Goal: Information Seeking & Learning: Learn about a topic

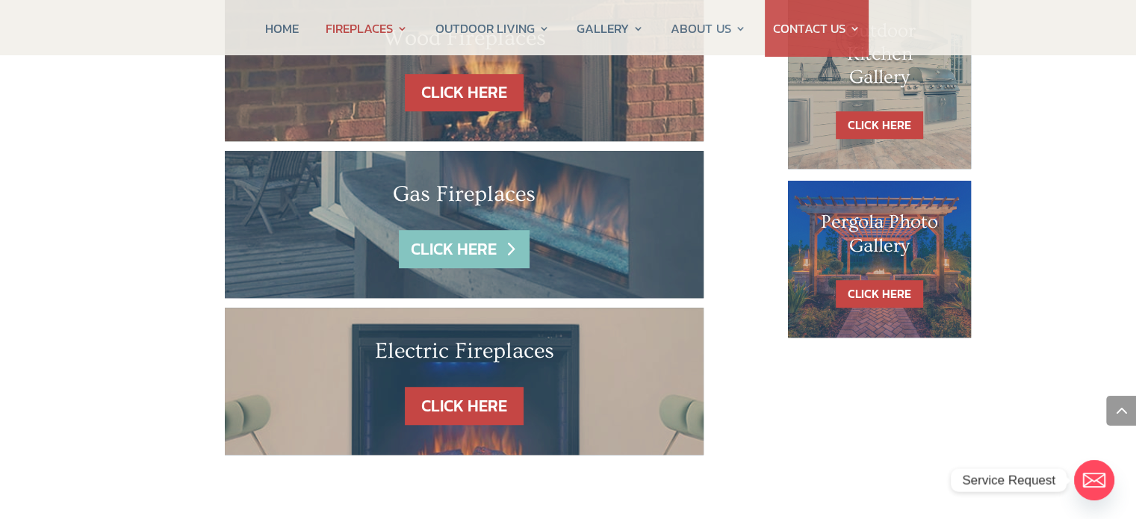
scroll to position [963, 0]
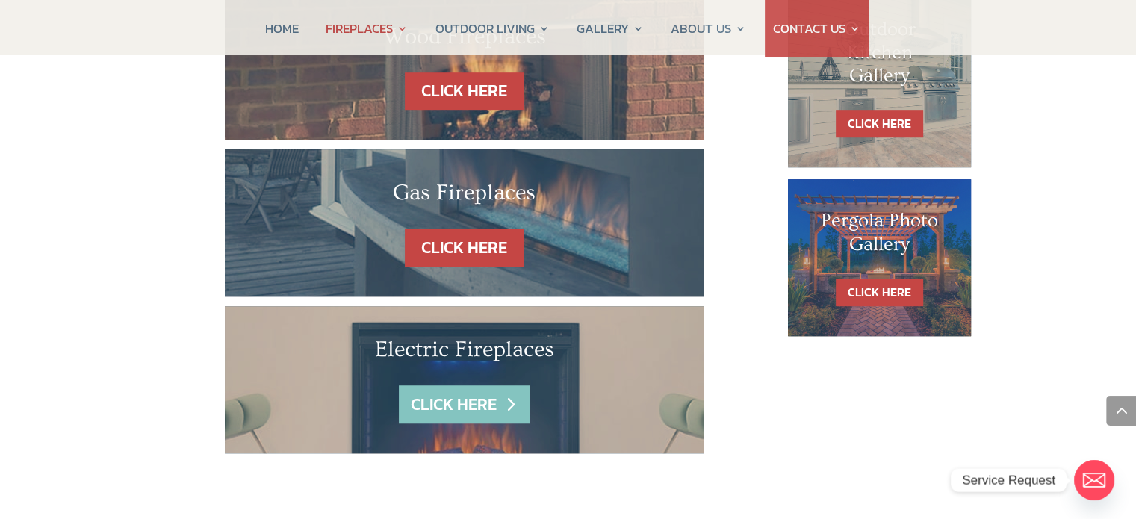
click at [457, 385] on link "CLICK HERE" at bounding box center [464, 404] width 130 height 38
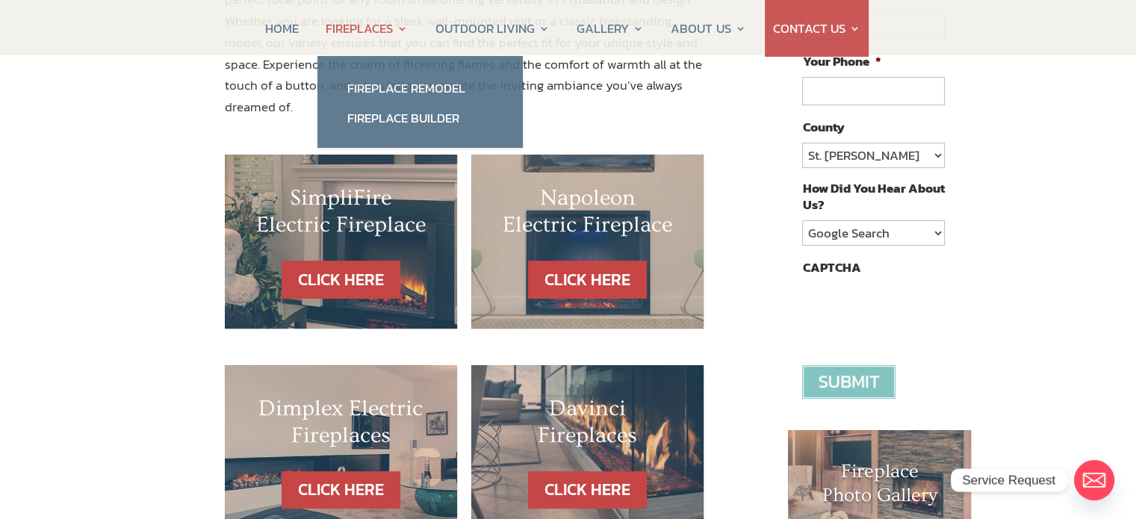
scroll to position [355, 0]
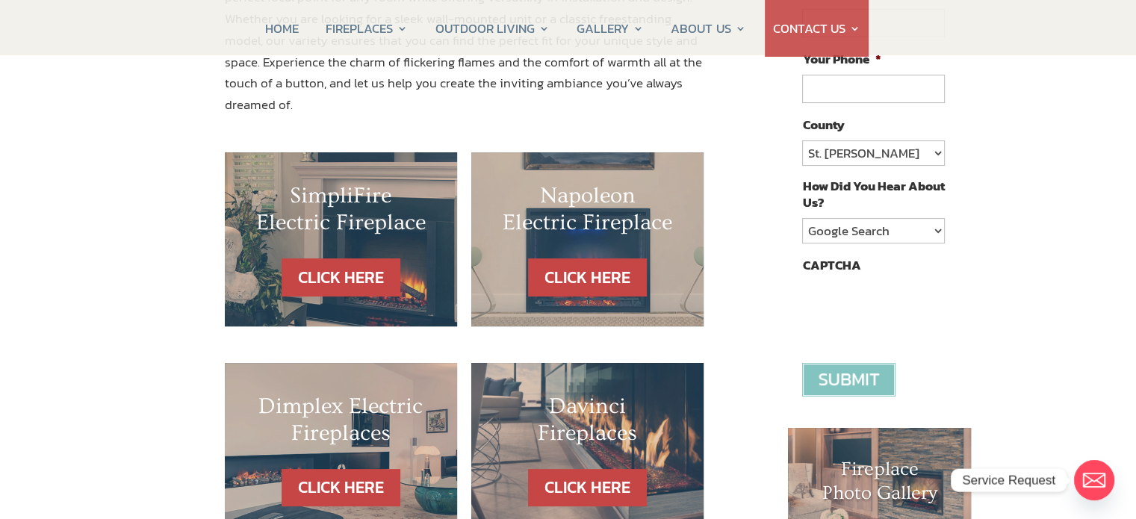
drag, startPoint x: 494, startPoint y: 105, endPoint x: 131, endPoint y: 274, distance: 399.8
click at [131, 274] on div "Electric Fireplaces At CSS Fireplaces & Outdoor Living, we bring warmth and ele…" at bounding box center [568, 402] width 1136 height 1197
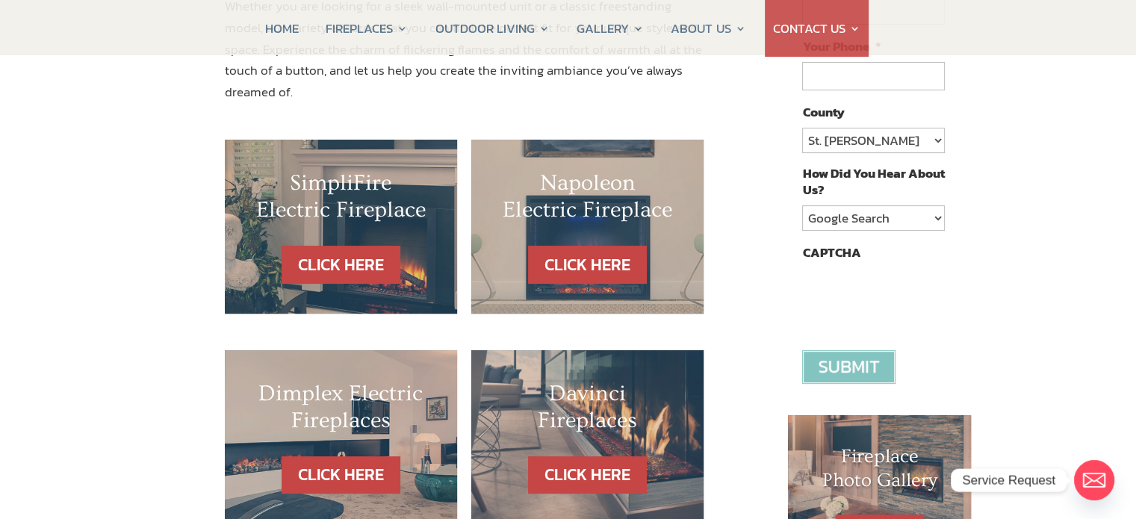
scroll to position [299, 0]
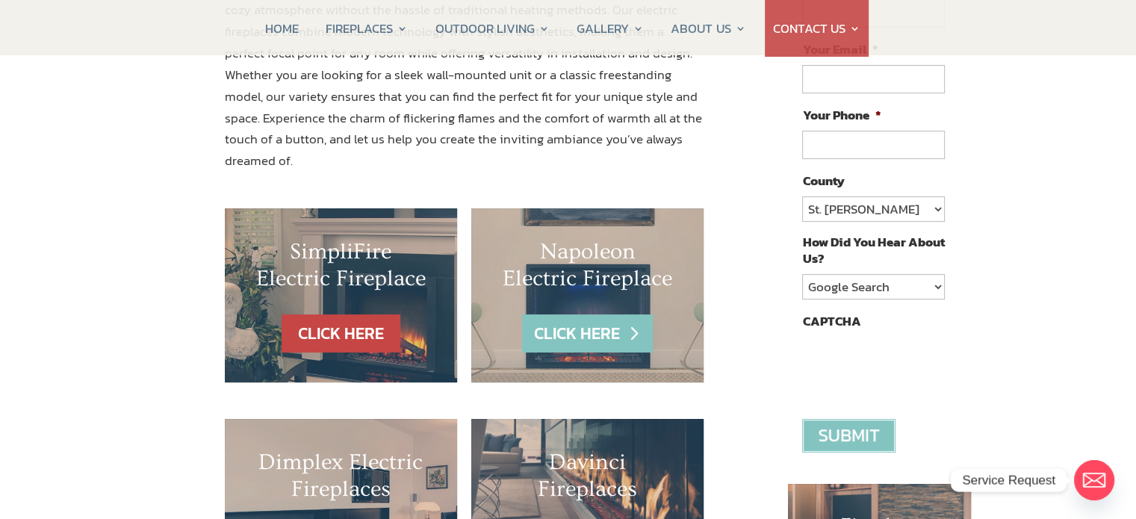
click at [606, 314] on link "CLICK HERE" at bounding box center [587, 333] width 130 height 38
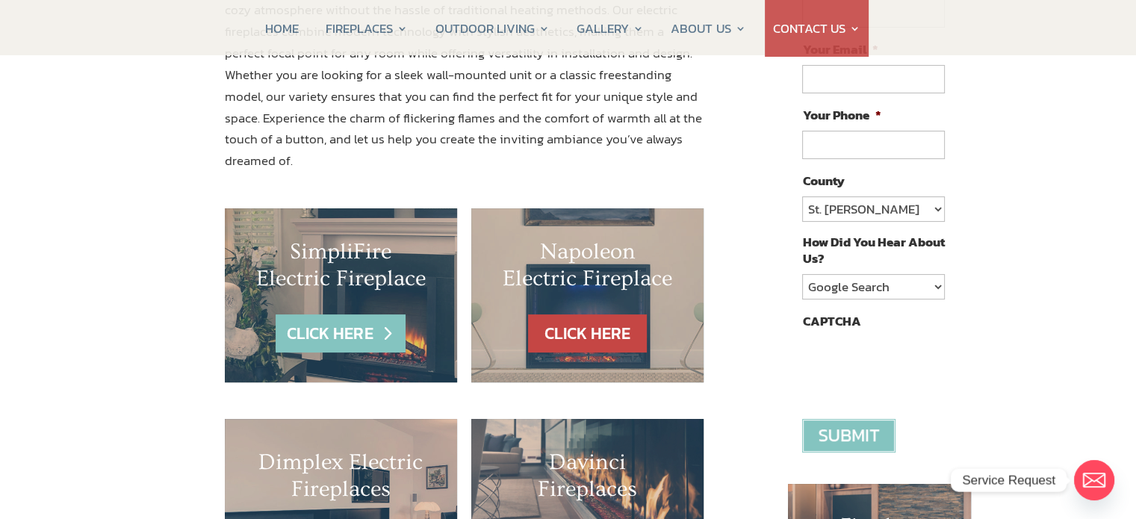
click at [314, 314] on link "CLICK HERE" at bounding box center [341, 333] width 130 height 38
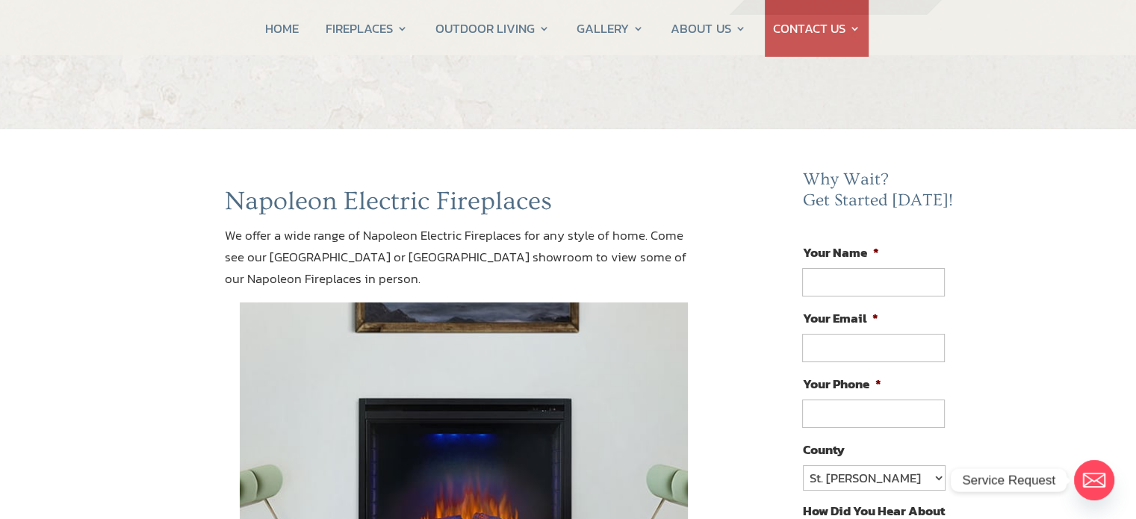
scroll to position [29, 0]
click at [487, 208] on h1 "Napoleon Electric Fireplaces" at bounding box center [464, 206] width 479 height 39
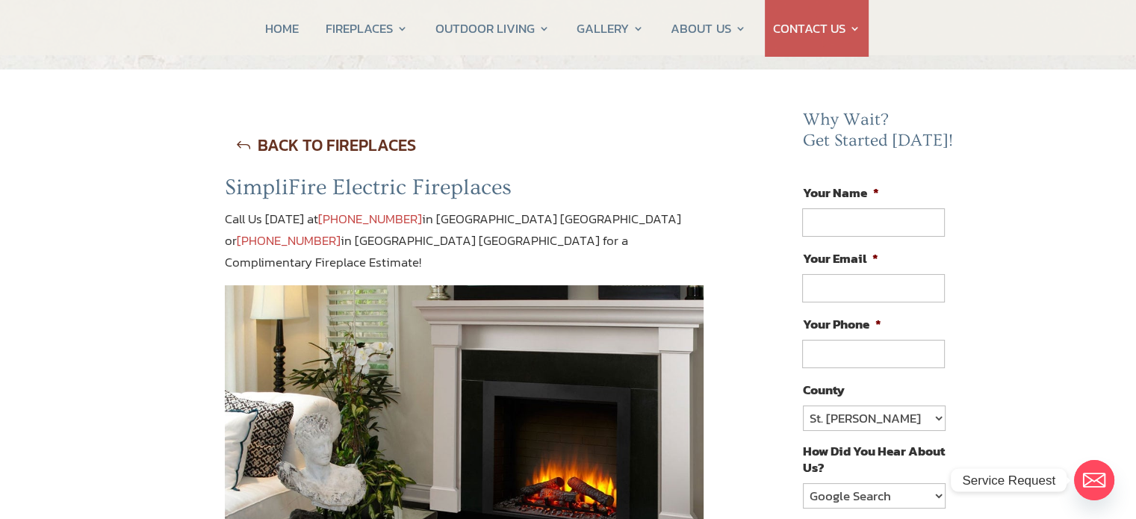
scroll to position [89, 0]
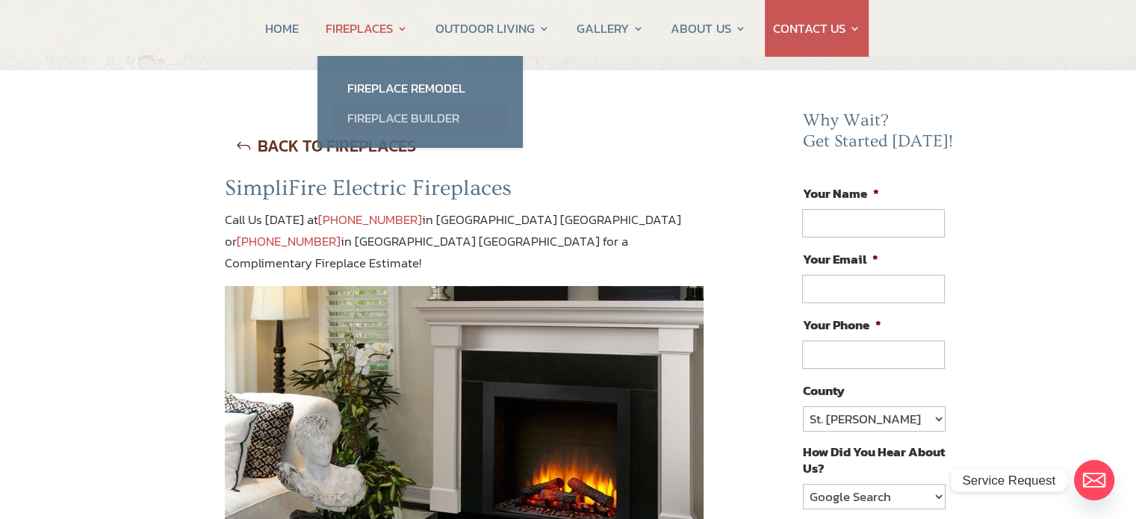
click at [429, 113] on link "Fireplace Builder" at bounding box center [419, 118] width 175 height 30
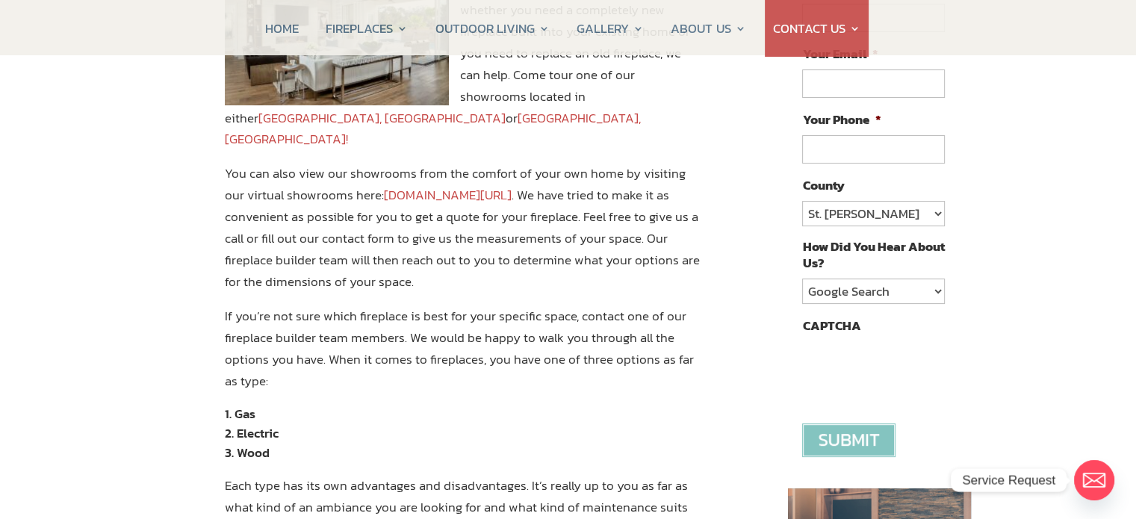
scroll to position [293, 0]
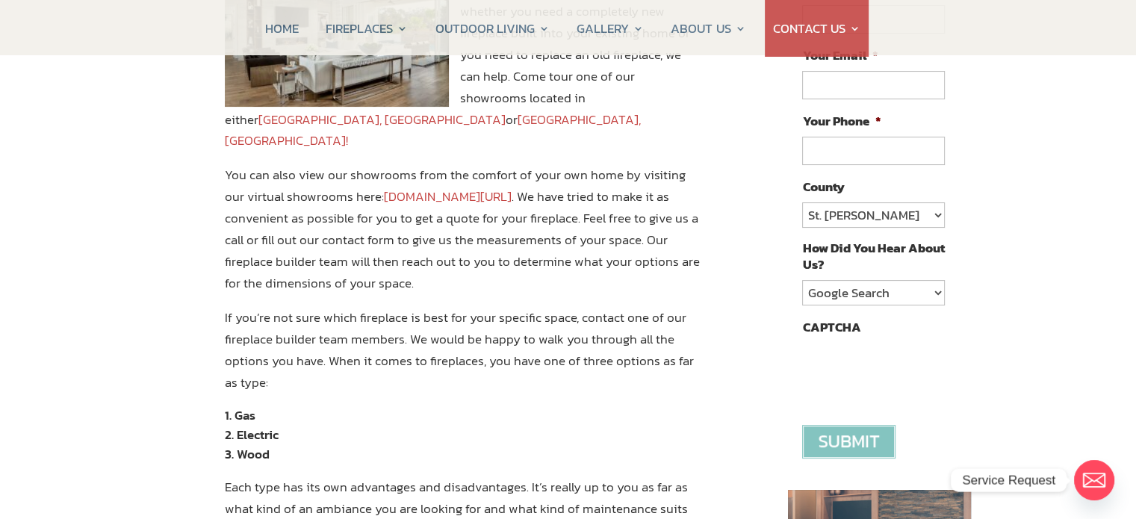
click at [511, 187] on link "[DOMAIN_NAME][URL]" at bounding box center [448, 196] width 128 height 19
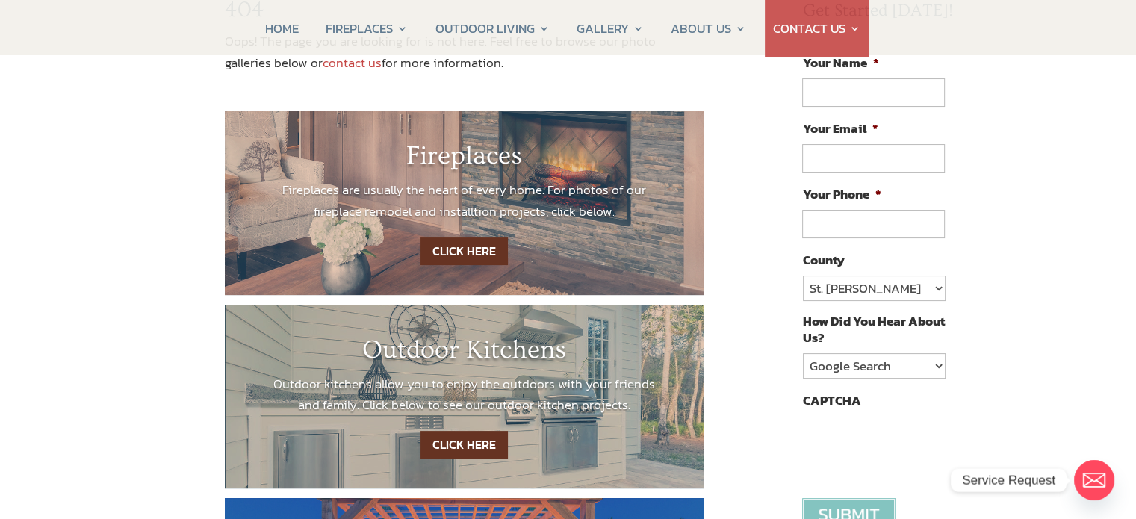
scroll to position [218, 0]
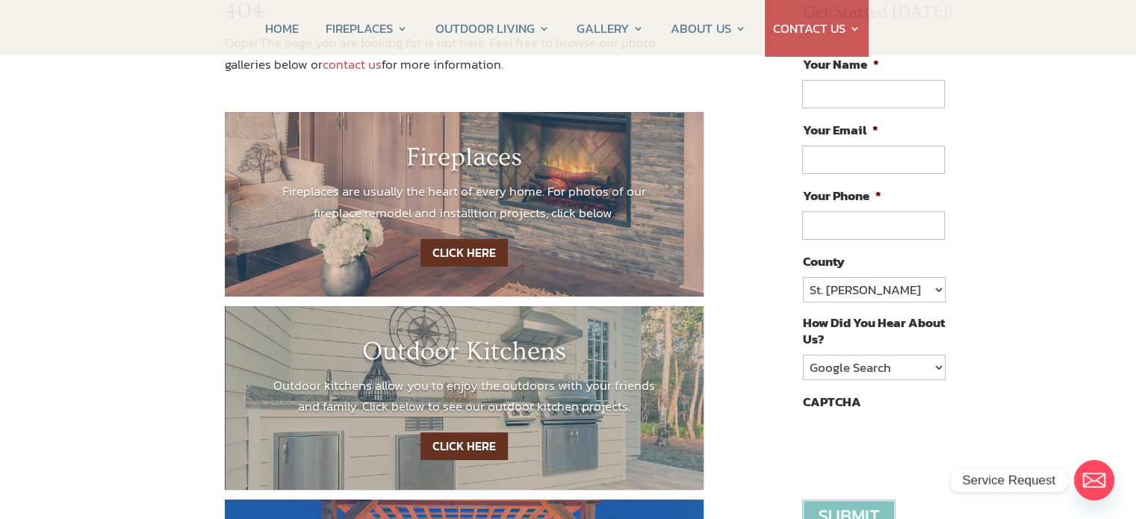
click at [486, 246] on link "CLICK HERE" at bounding box center [463, 253] width 87 height 28
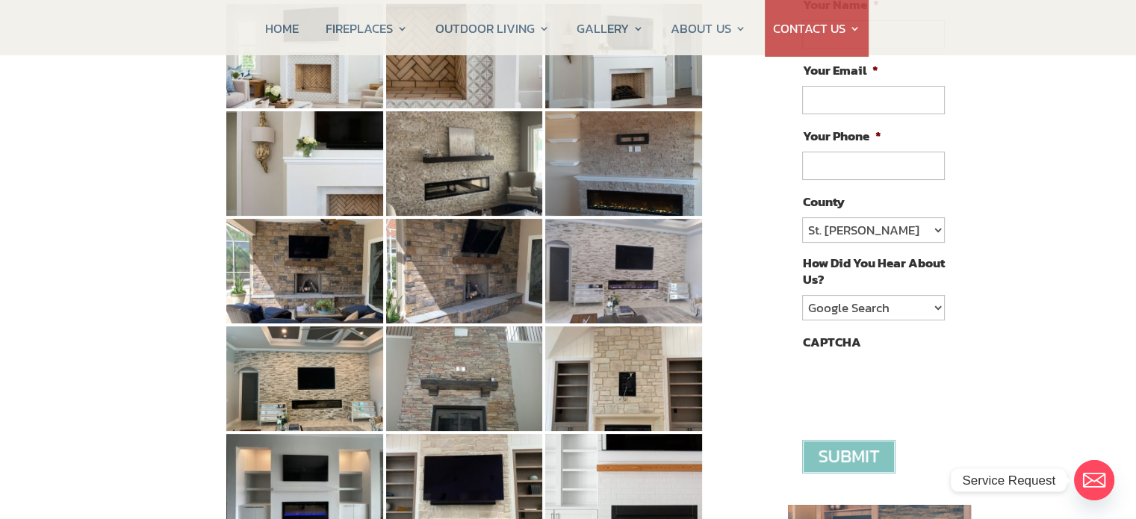
scroll to position [282, 0]
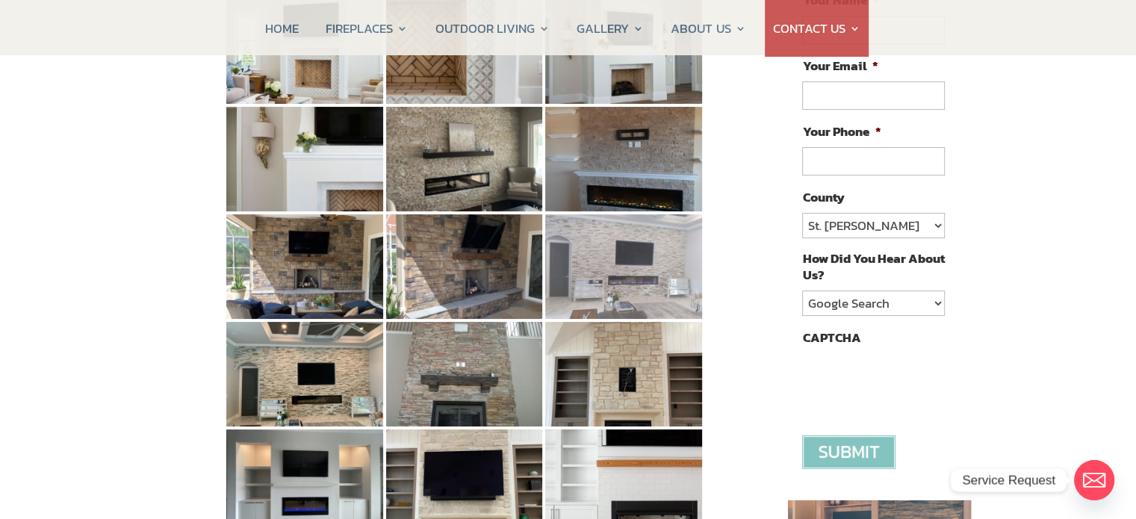
click at [601, 271] on img at bounding box center [623, 266] width 157 height 105
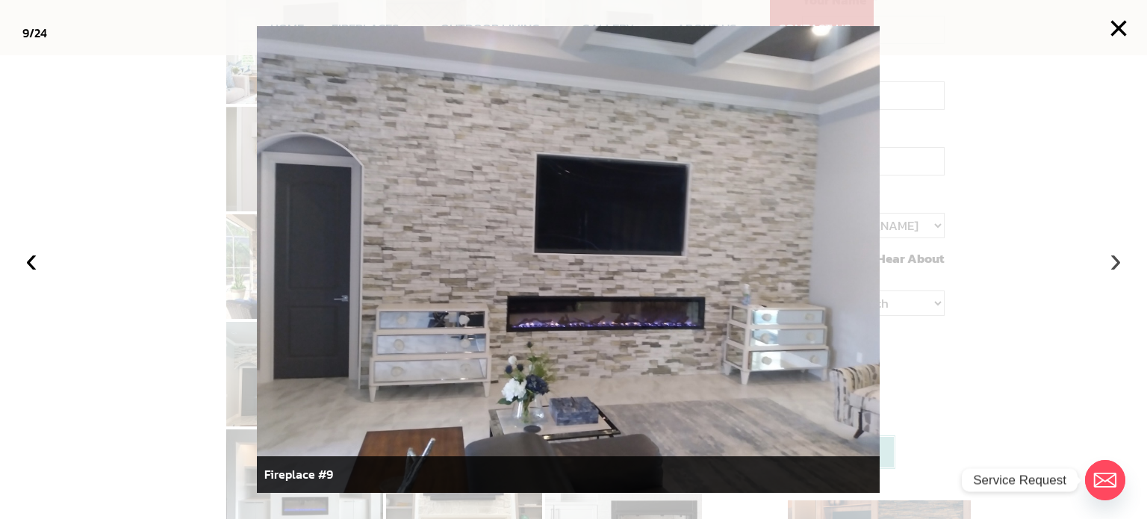
click at [1114, 268] on button "›" at bounding box center [1115, 259] width 33 height 33
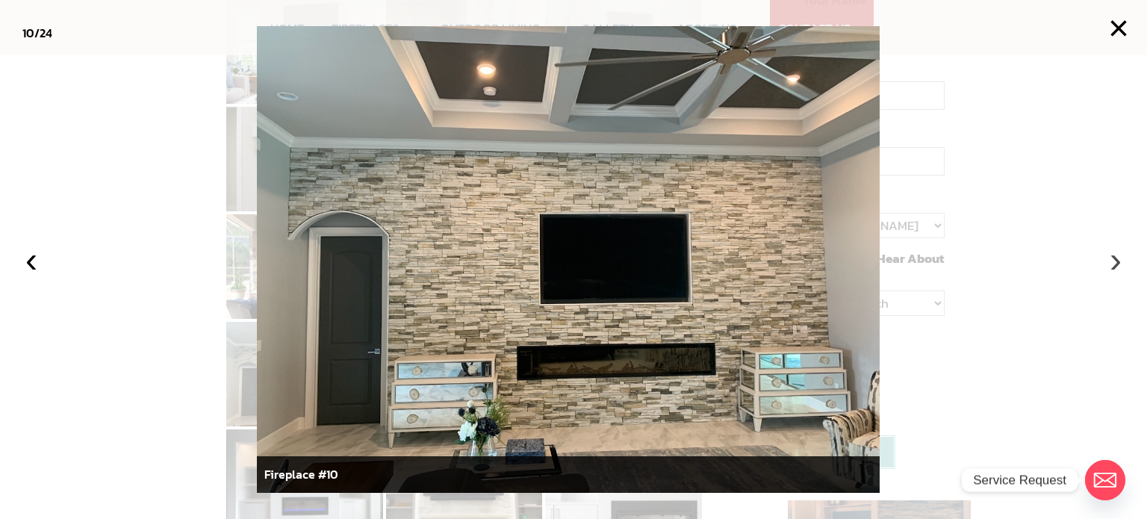
click at [1115, 267] on button "›" at bounding box center [1115, 259] width 33 height 33
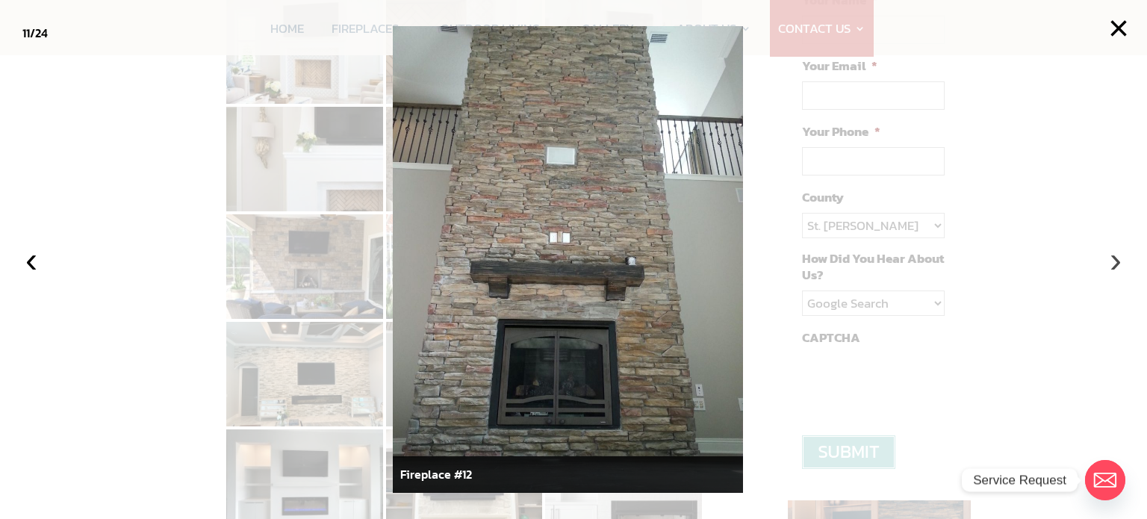
click at [1108, 257] on button "›" at bounding box center [1115, 259] width 33 height 33
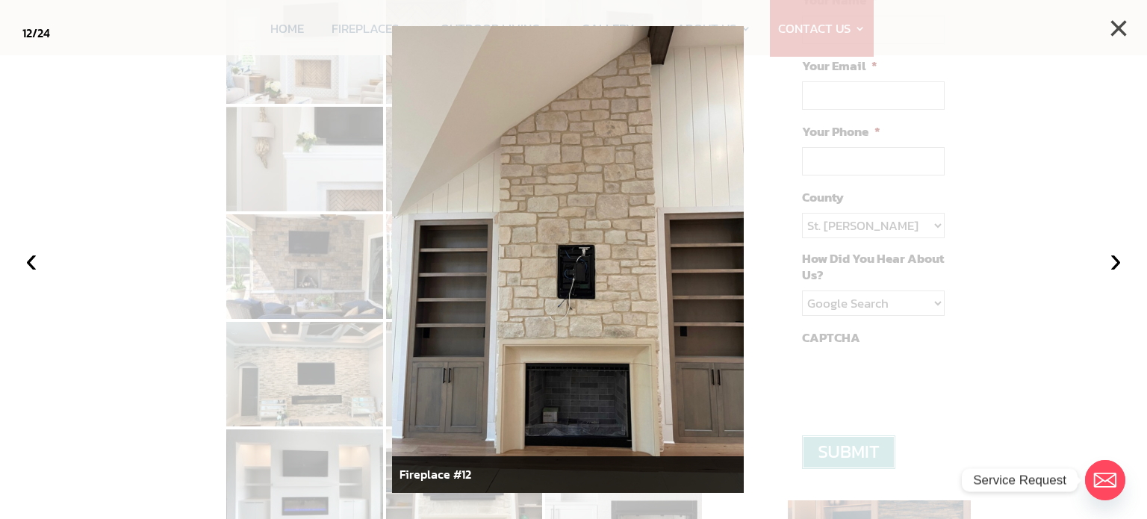
click at [1125, 22] on button "×" at bounding box center [1118, 28] width 33 height 33
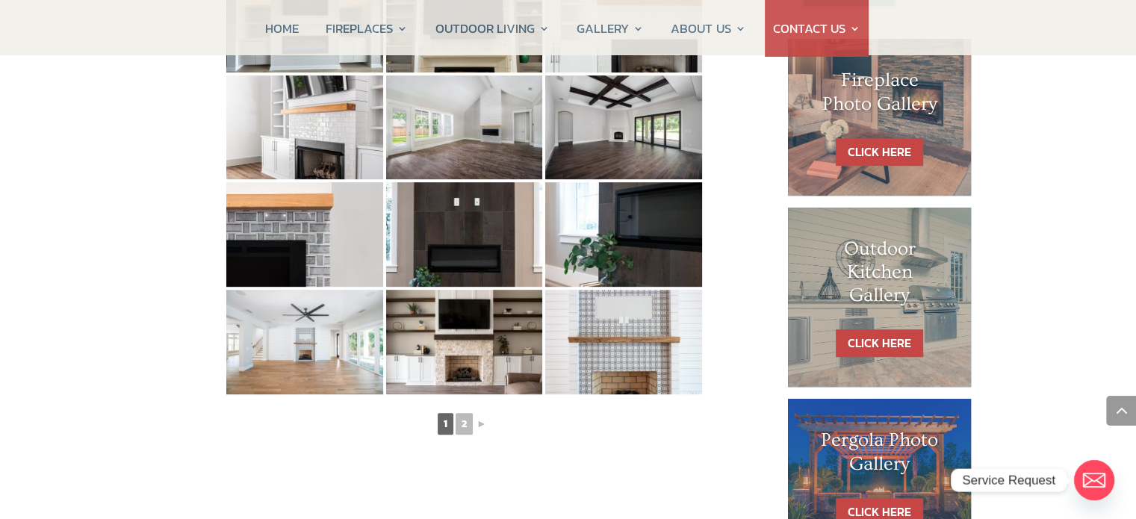
scroll to position [750, 0]
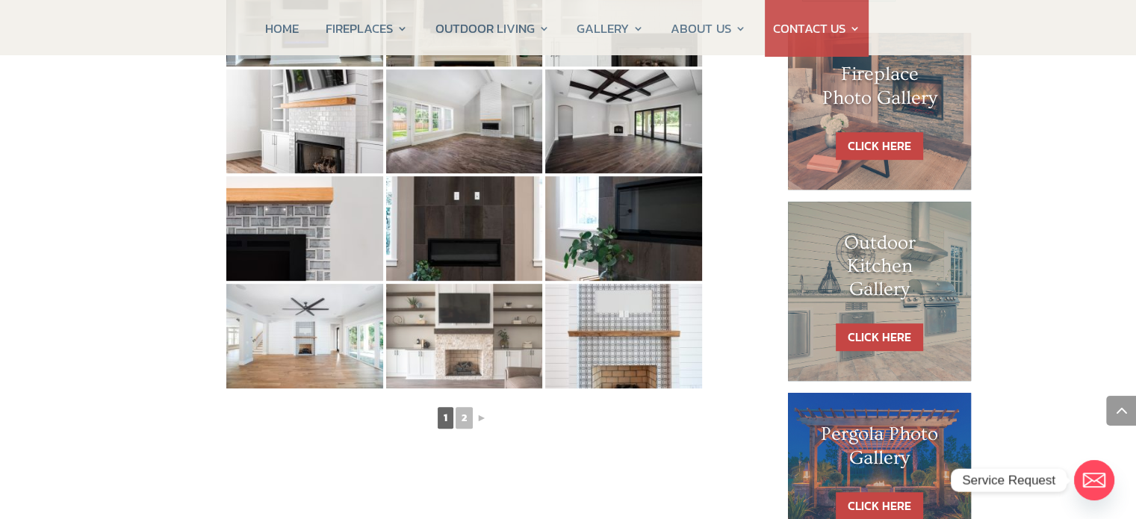
click at [475, 364] on img at bounding box center [464, 336] width 157 height 105
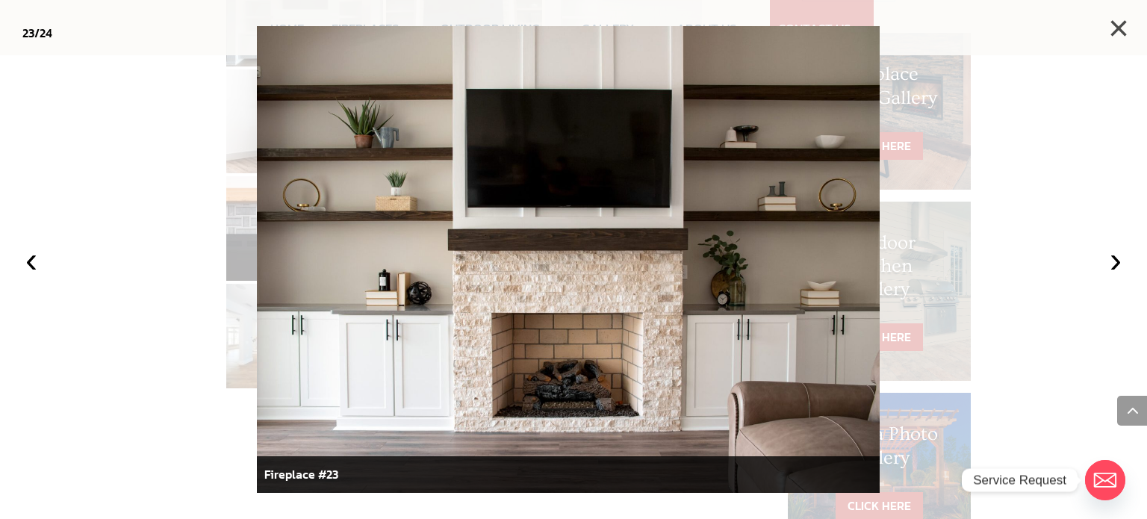
click at [1123, 38] on button "×" at bounding box center [1118, 28] width 33 height 33
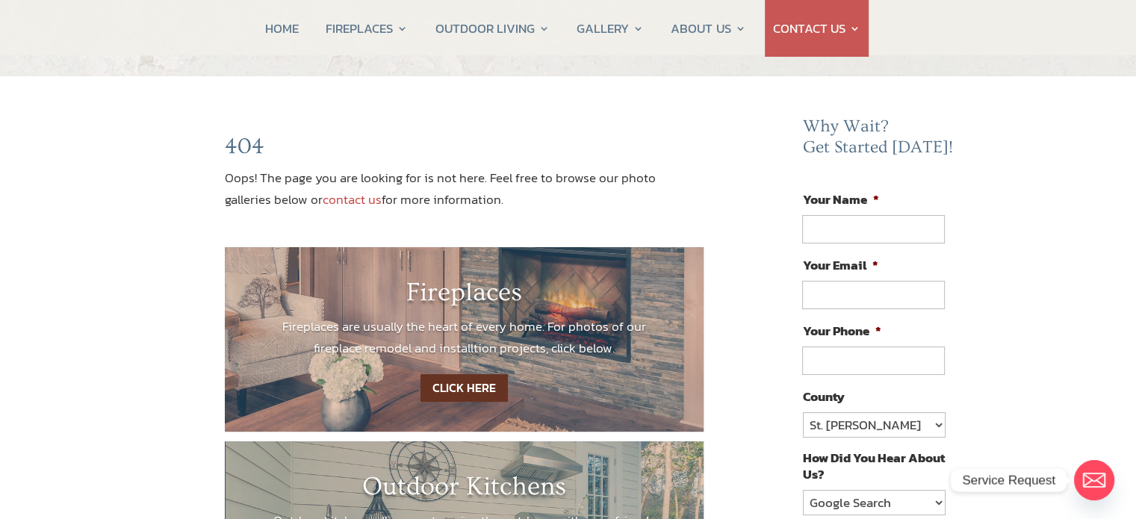
scroll to position [78, 0]
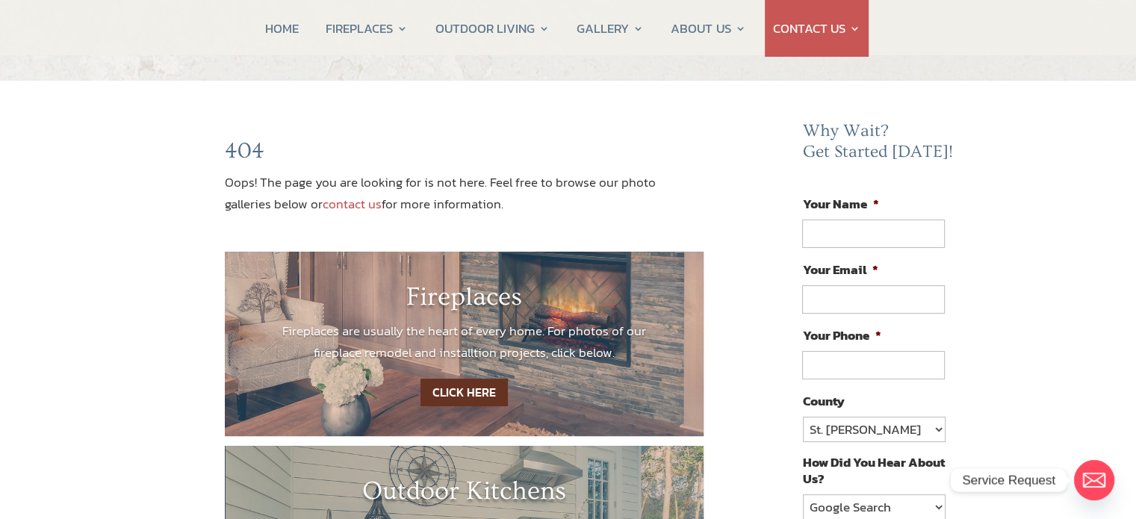
click at [490, 391] on link "CLICK HERE" at bounding box center [463, 393] width 87 height 28
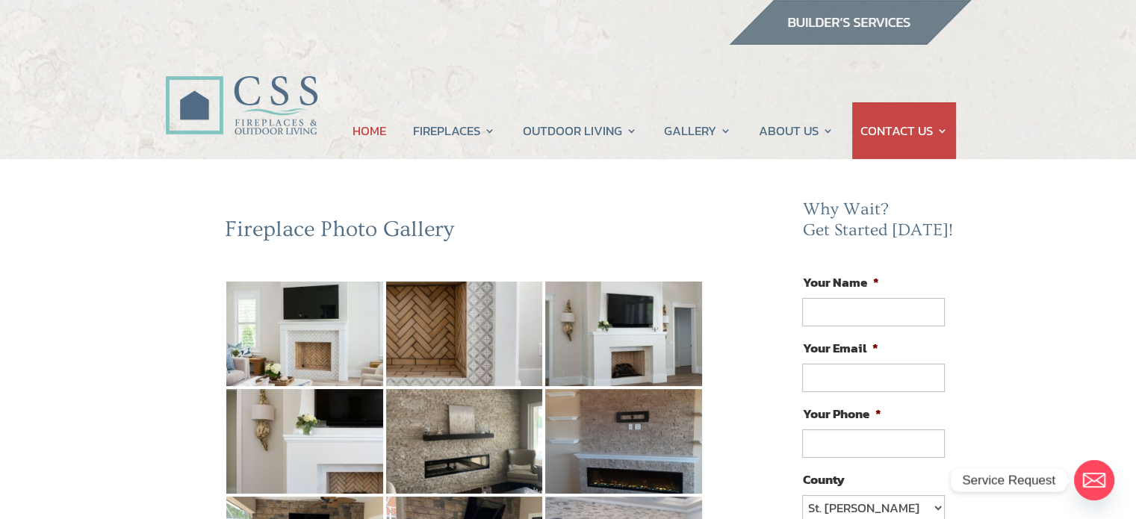
click at [369, 131] on link "HOME" at bounding box center [369, 130] width 34 height 57
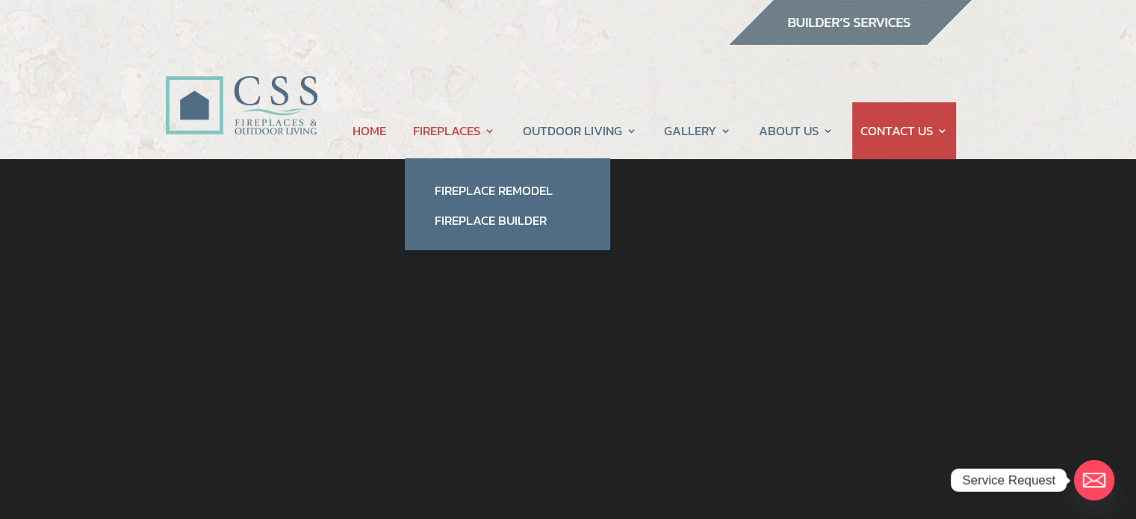
click at [455, 128] on link "FIREPLACES" at bounding box center [454, 130] width 82 height 57
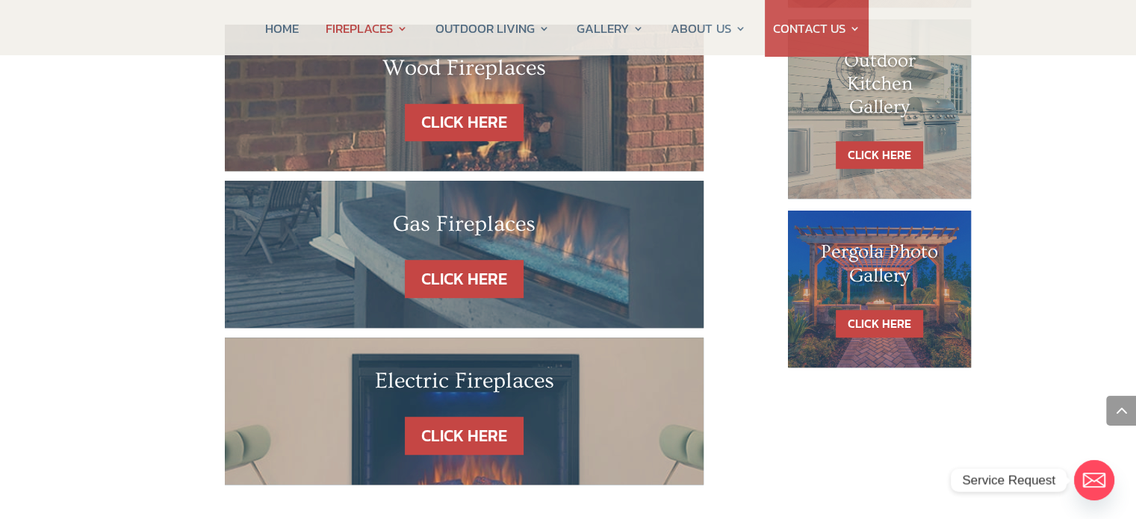
scroll to position [932, 0]
click at [497, 417] on link "CLICK HERE" at bounding box center [464, 436] width 130 height 38
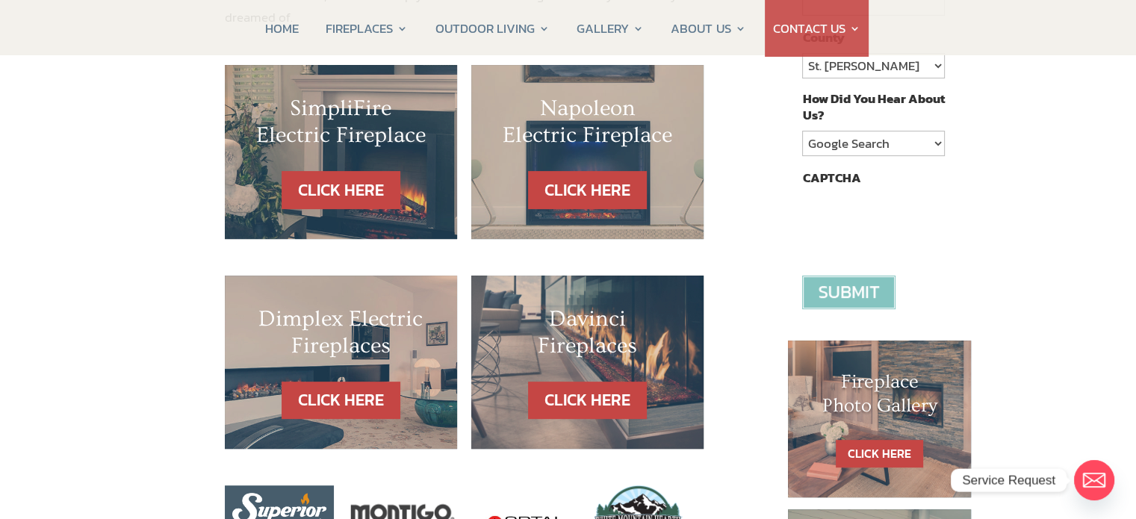
scroll to position [444, 0]
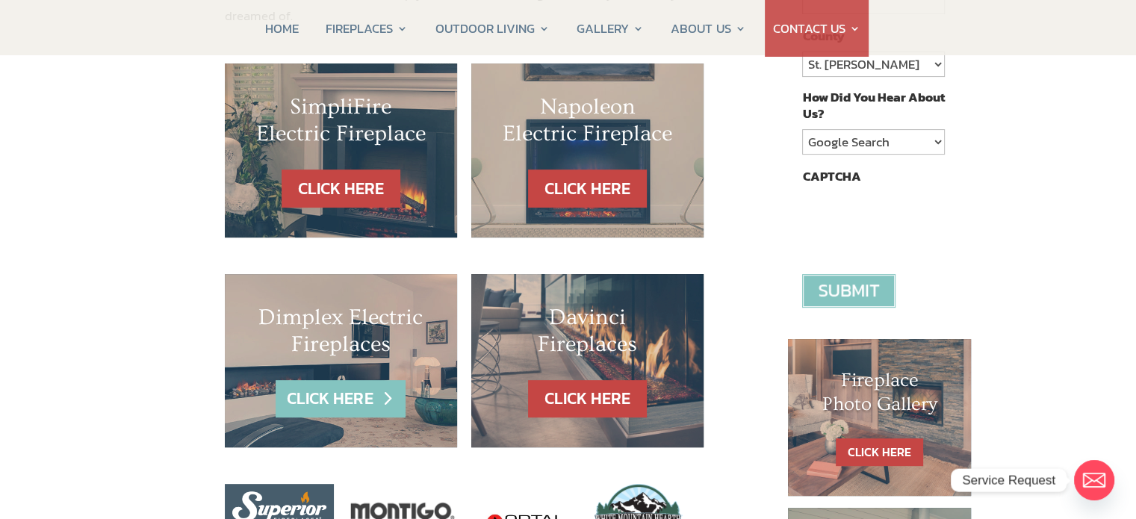
click at [361, 380] on link "CLICK HERE" at bounding box center [341, 399] width 130 height 38
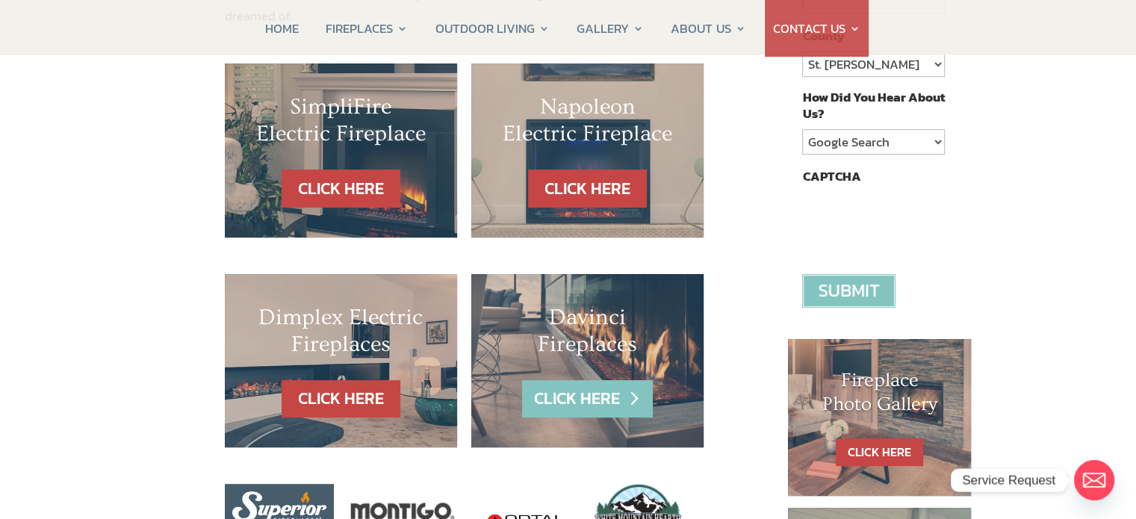
click at [584, 384] on link "CLICK HERE" at bounding box center [587, 399] width 130 height 38
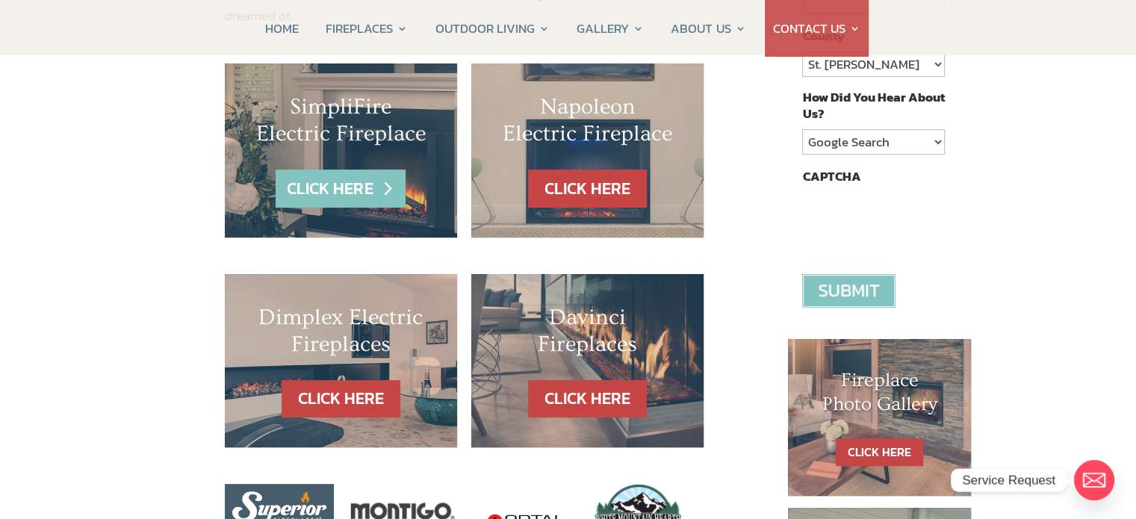
click at [365, 169] on link "CLICK HERE" at bounding box center [341, 188] width 130 height 38
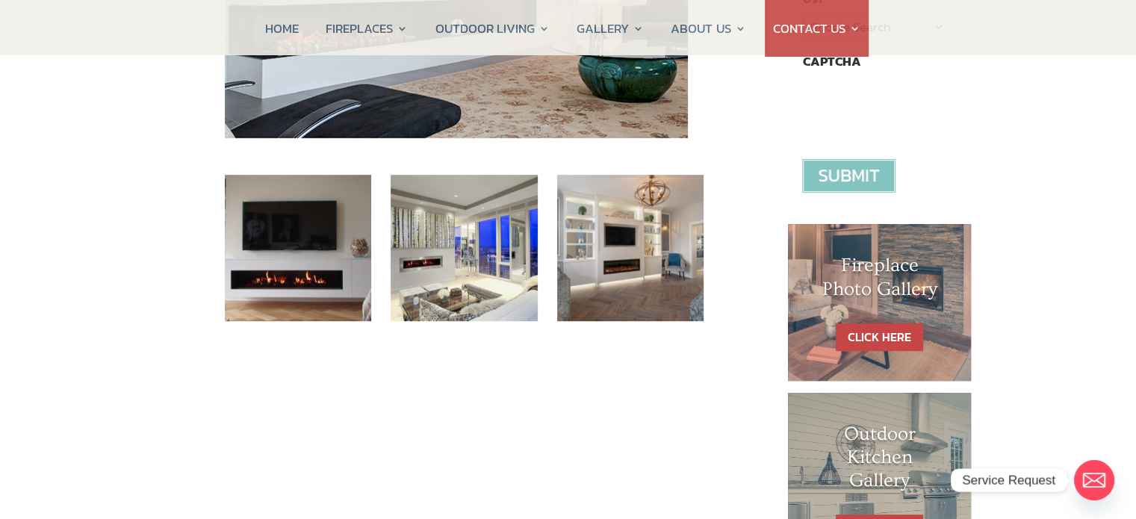
scroll to position [558, 0]
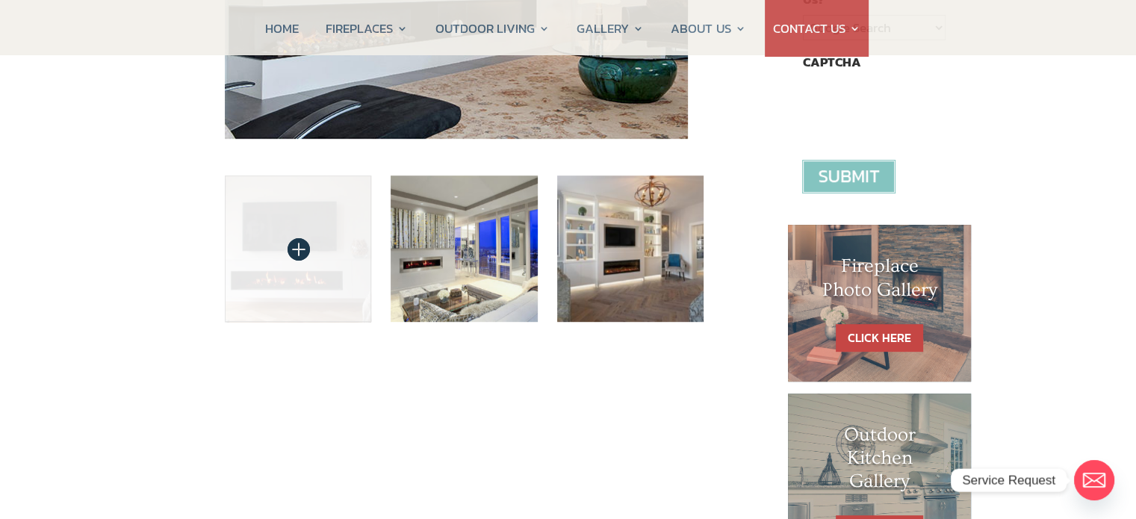
click at [316, 252] on img at bounding box center [298, 248] width 147 height 147
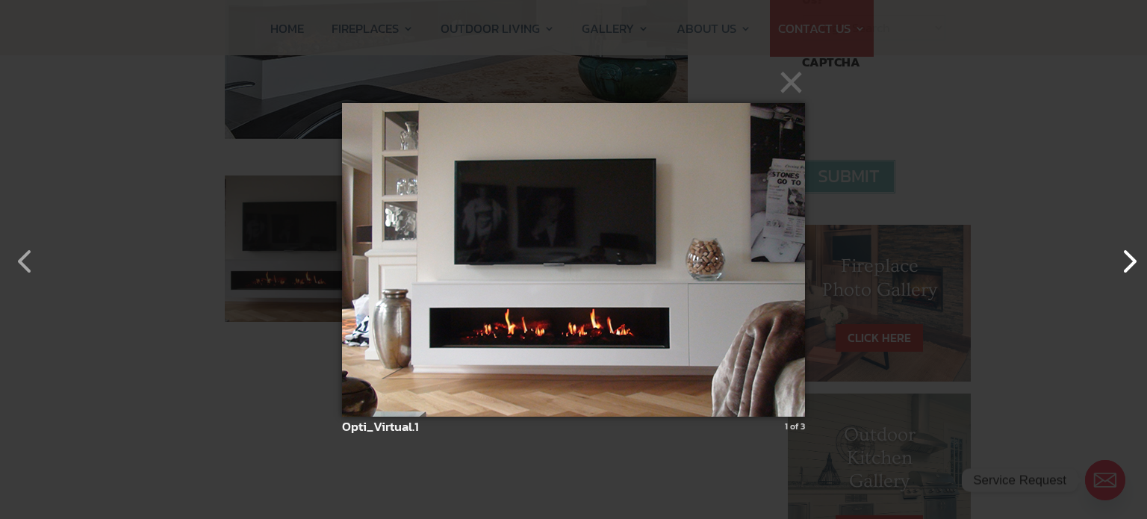
click at [1128, 261] on button "button" at bounding box center [1122, 254] width 36 height 36
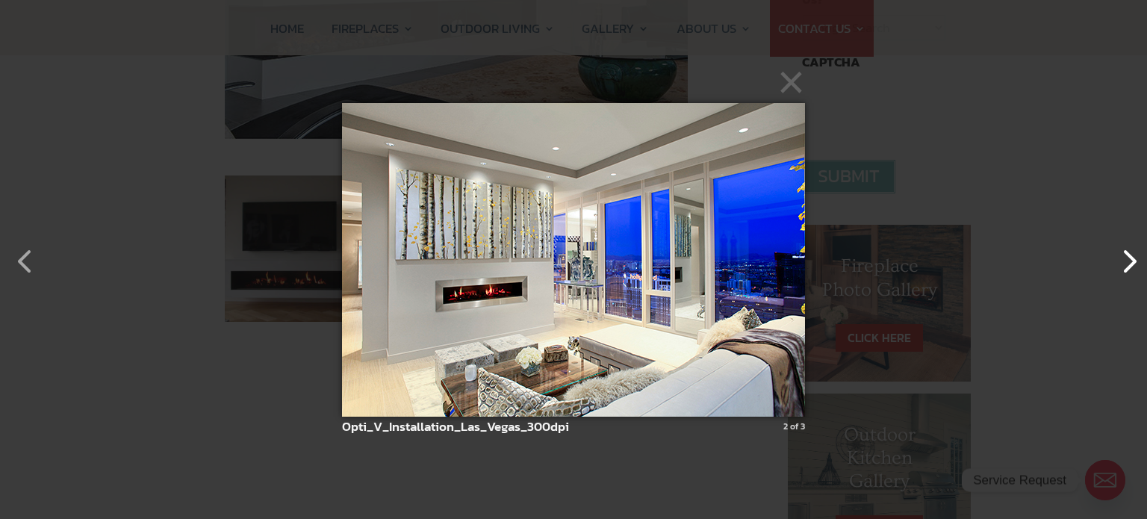
click at [1128, 261] on button "button" at bounding box center [1122, 254] width 36 height 36
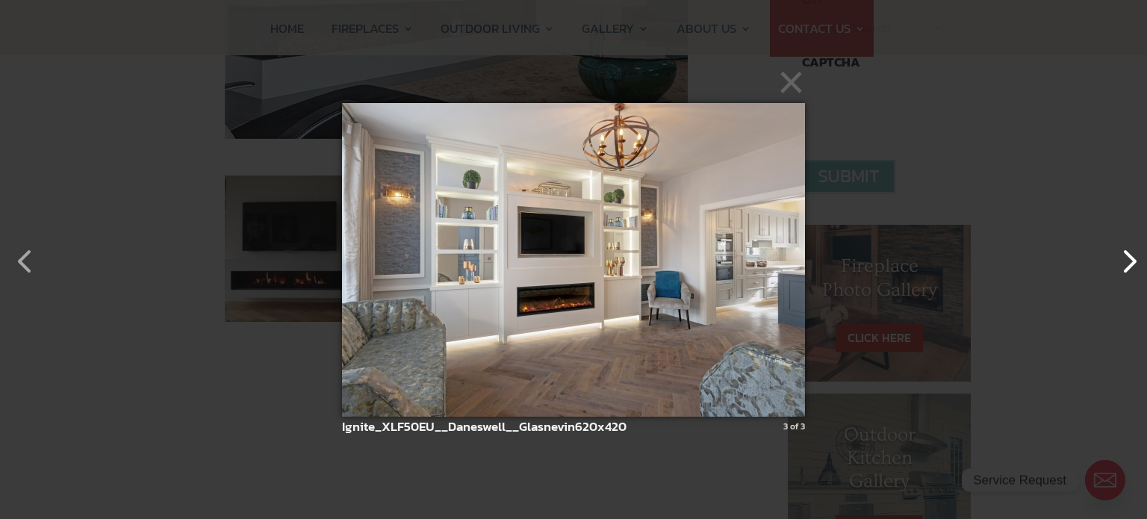
click at [1128, 261] on button "button" at bounding box center [1122, 254] width 36 height 36
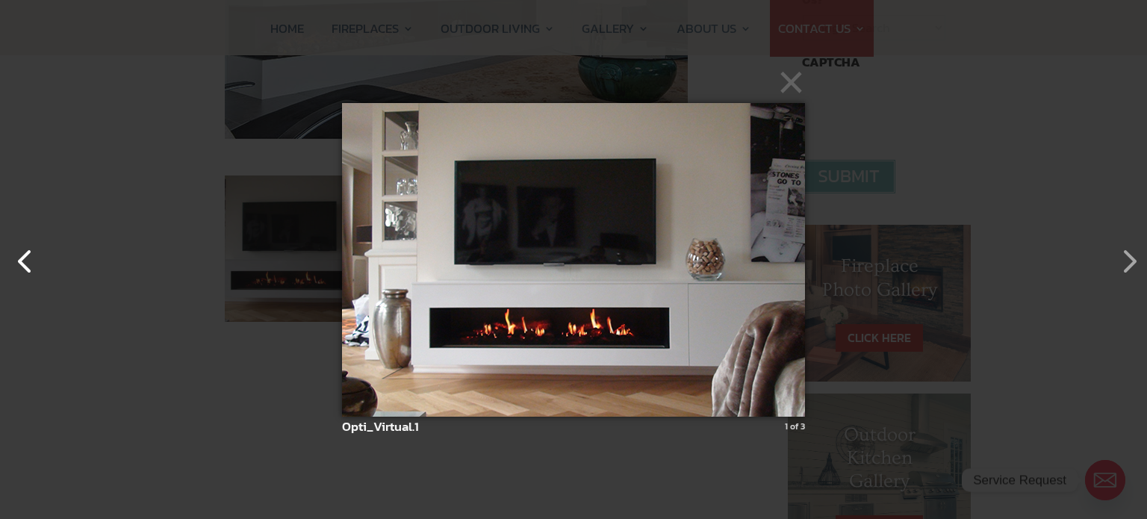
click at [33, 264] on button "button" at bounding box center [18, 254] width 36 height 36
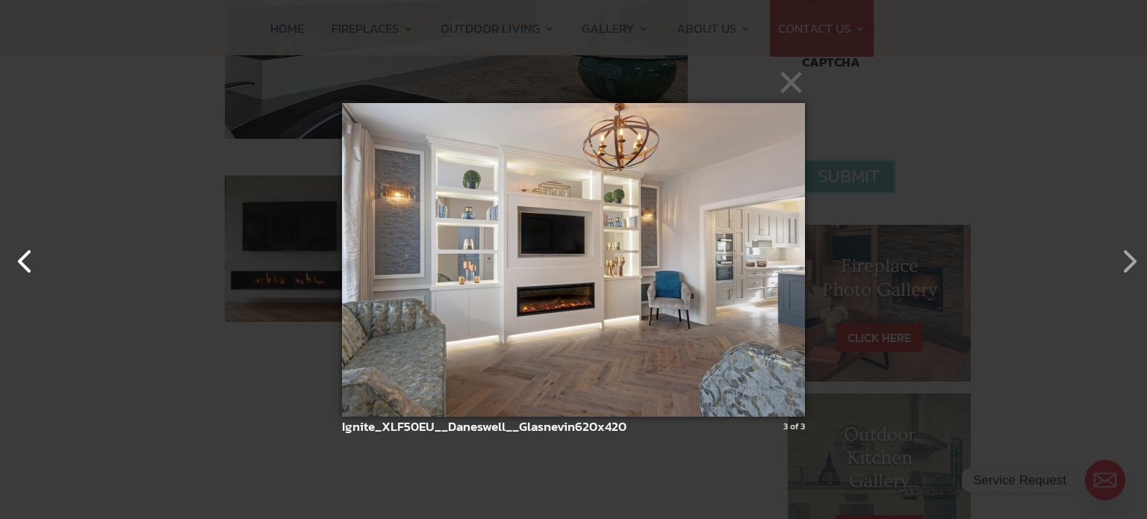
click at [33, 264] on button "button" at bounding box center [18, 254] width 36 height 36
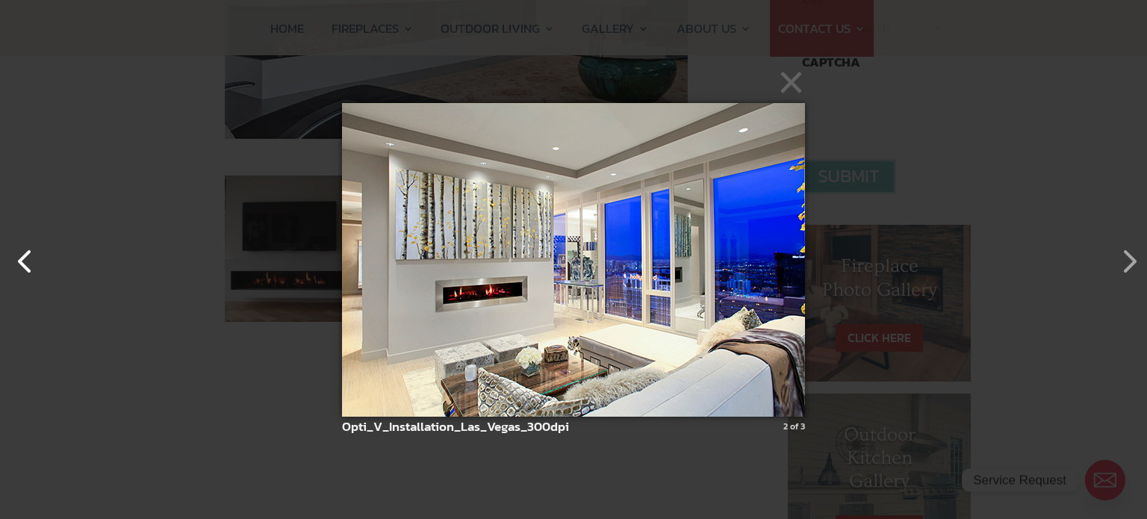
click at [33, 264] on button "button" at bounding box center [18, 254] width 36 height 36
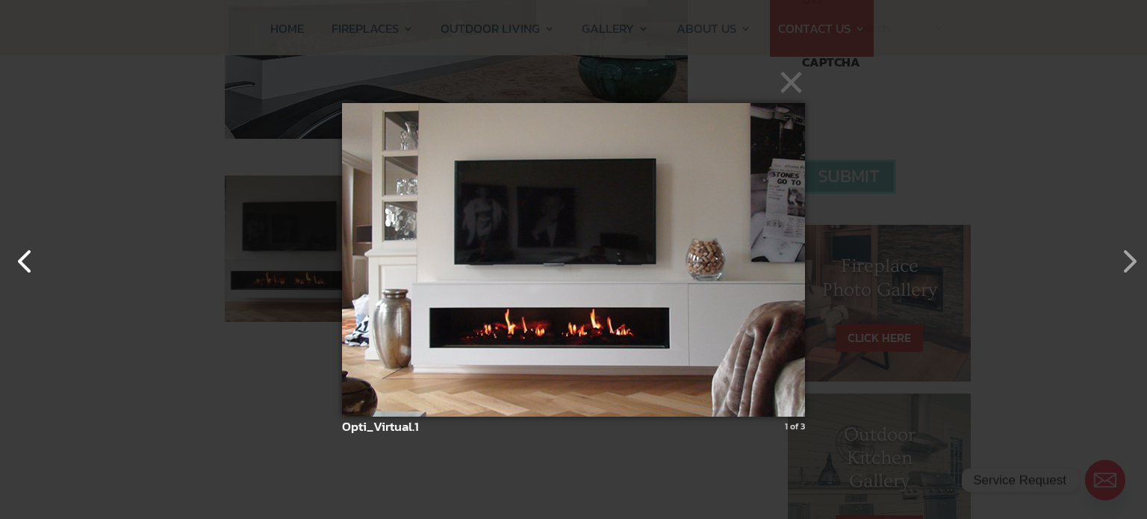
click at [23, 265] on button "button" at bounding box center [18, 254] width 36 height 36
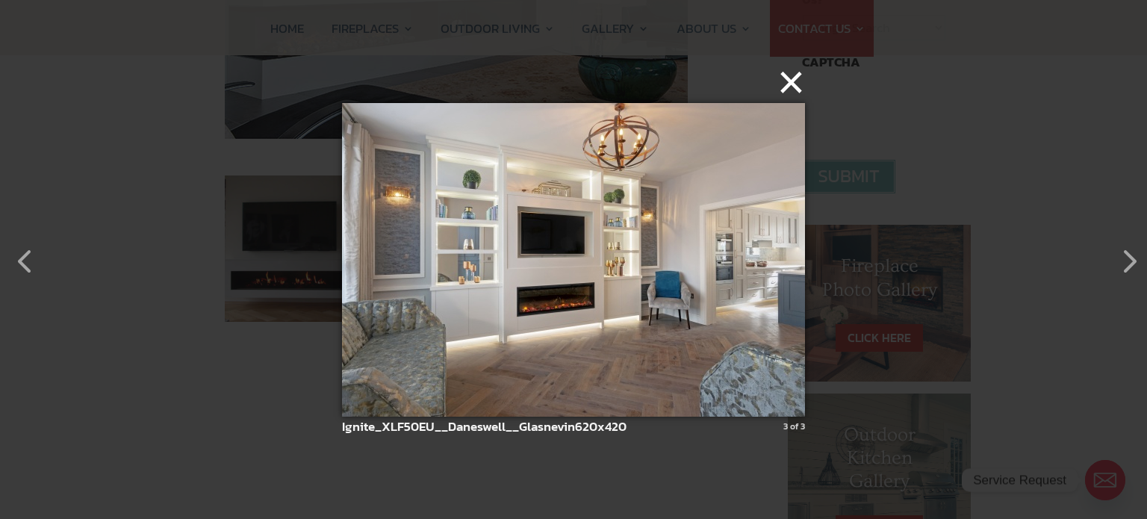
click at [791, 87] on button "×" at bounding box center [577, 82] width 463 height 33
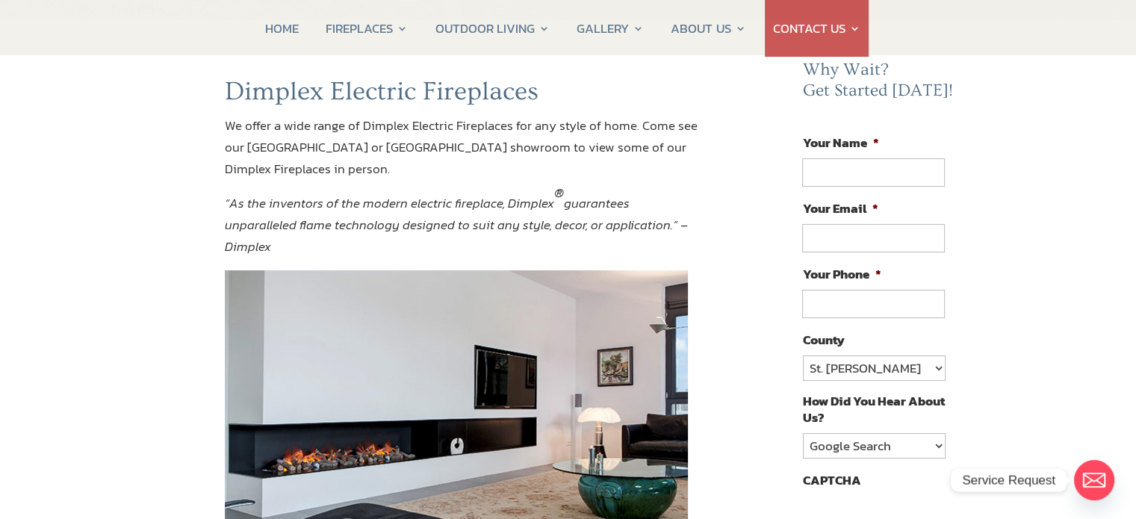
scroll to position [143, 0]
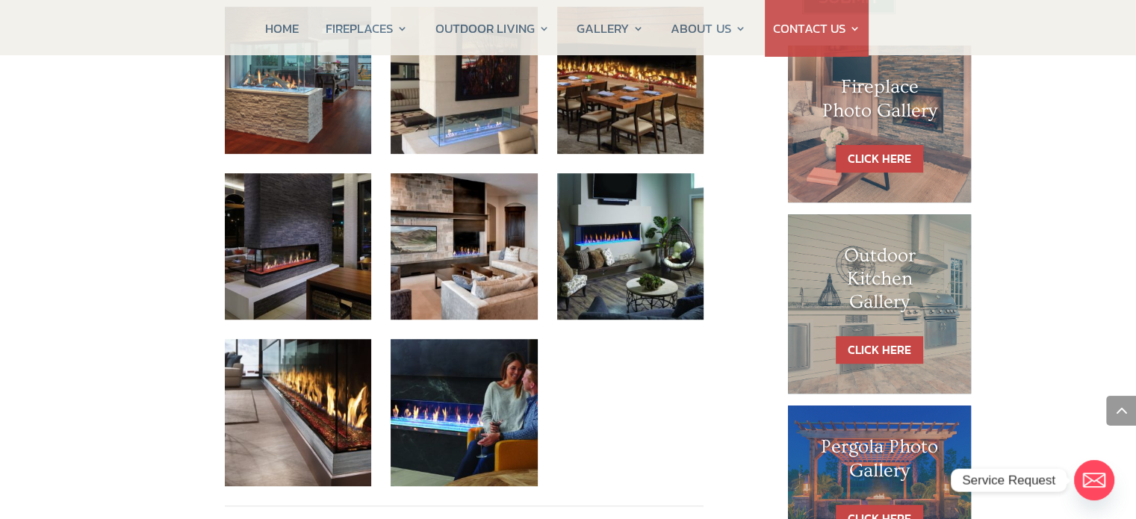
scroll to position [743, 0]
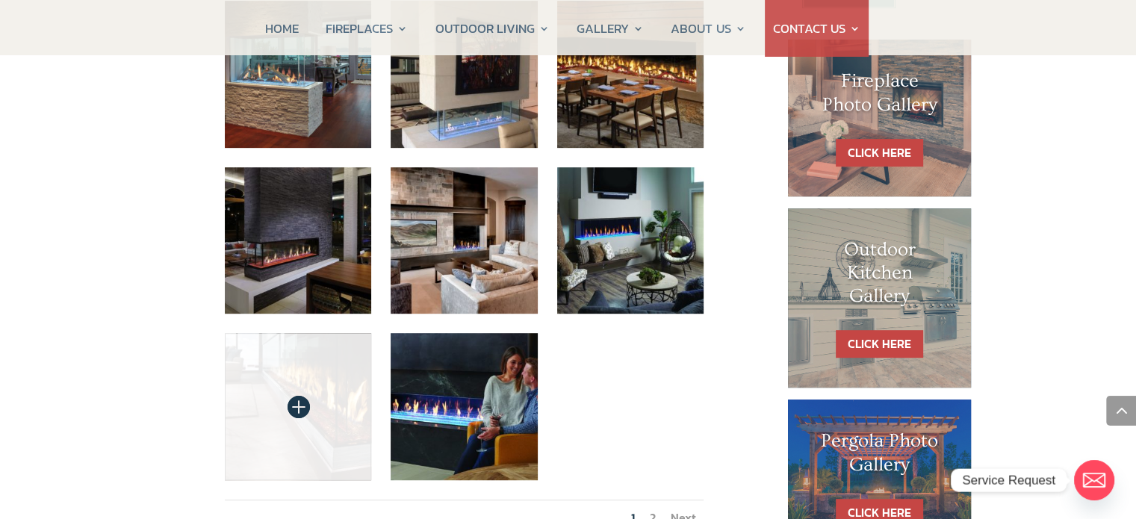
click at [296, 384] on img at bounding box center [298, 406] width 147 height 147
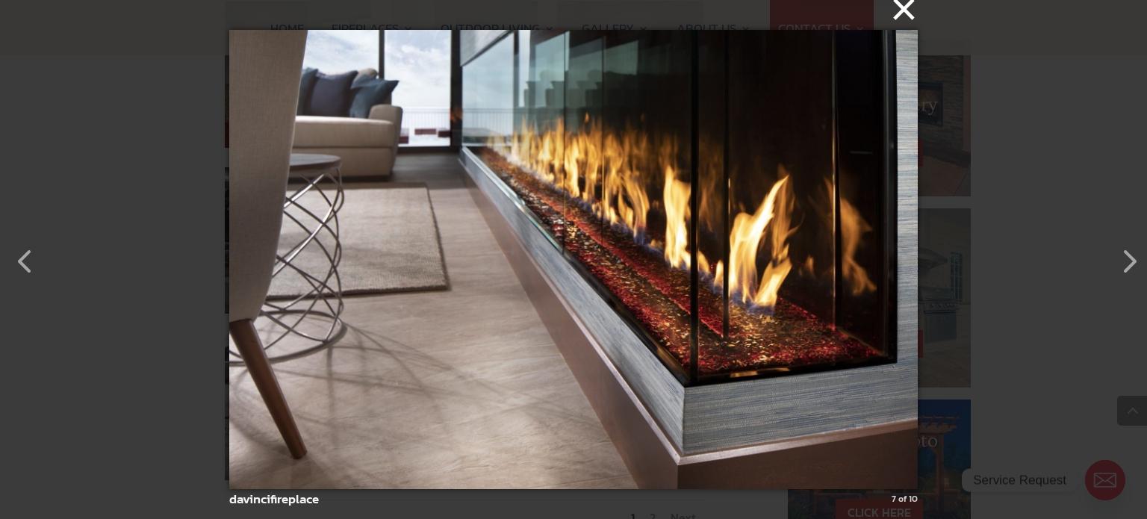
click at [909, 11] on button "×" at bounding box center [578, 9] width 688 height 33
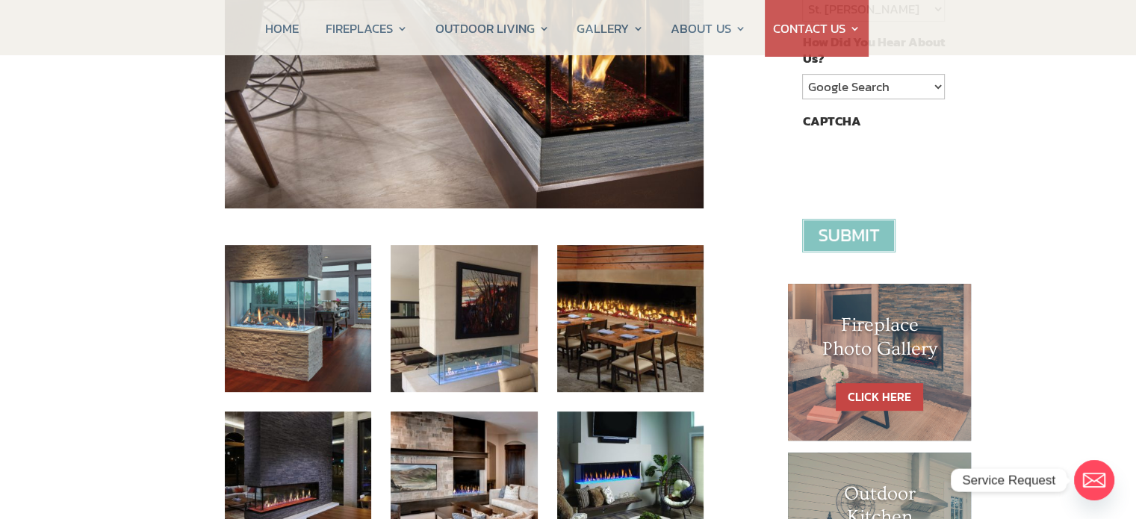
scroll to position [375, 0]
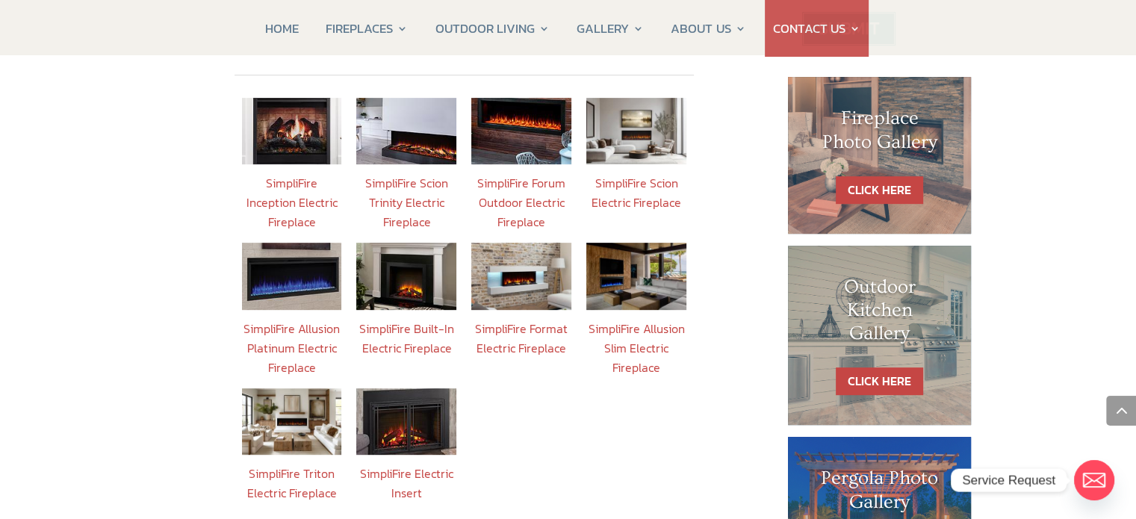
scroll to position [647, 0]
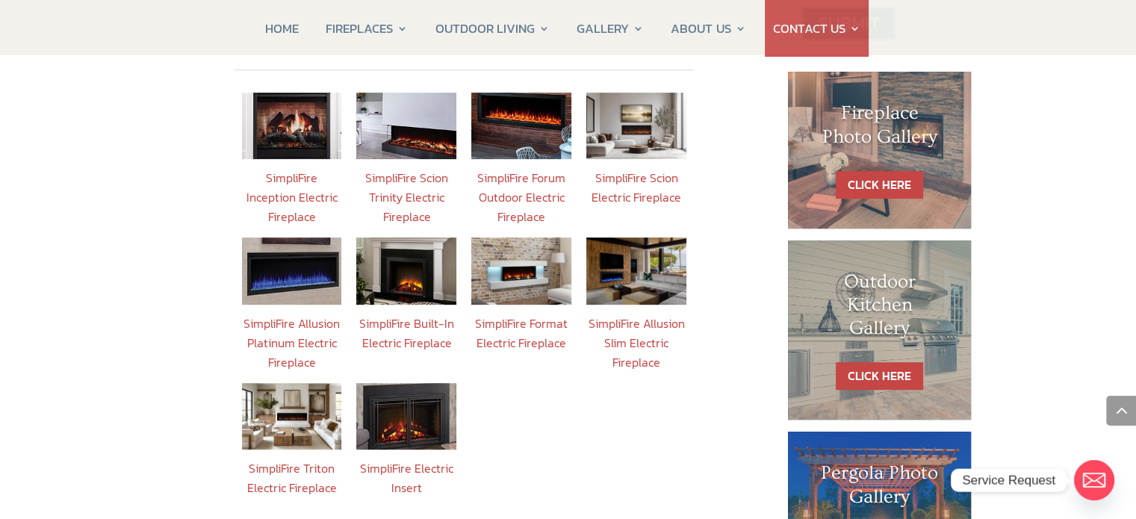
drag, startPoint x: 520, startPoint y: 512, endPoint x: 125, endPoint y: 416, distance: 406.6
click at [125, 416] on div "BACK TO FIREPLACES SimpliFire Electric Fireplaces Call Us [DATE] at [PHONE_NUMB…" at bounding box center [568, 78] width 1136 height 1133
